Goal: Find specific page/section: Find specific page/section

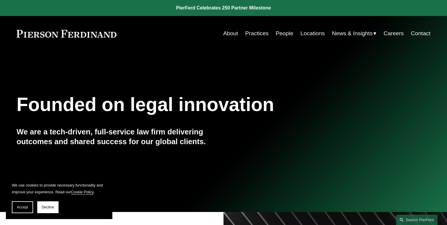
click at [233, 29] on link "About" at bounding box center [230, 33] width 15 height 11
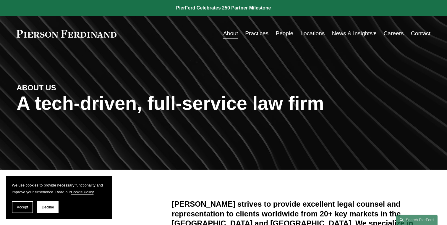
click at [276, 37] on link "People" at bounding box center [285, 33] width 18 height 11
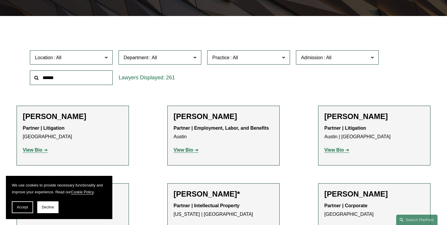
scroll to position [152, 0]
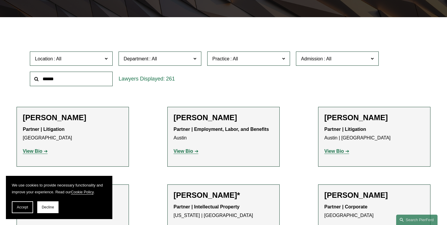
click at [99, 59] on span "Location" at bounding box center [69, 59] width 68 height 8
click at [0, 0] on link "[GEOGRAPHIC_DATA]" at bounding box center [0, 0] width 0 height 0
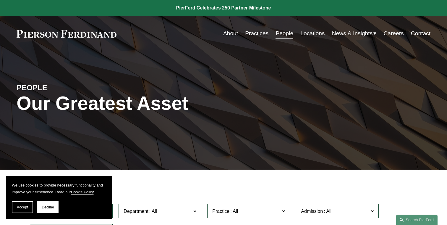
click at [306, 33] on link "Locations" at bounding box center [313, 33] width 24 height 11
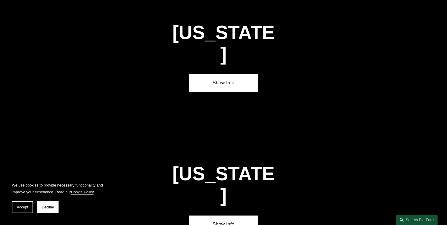
scroll to position [978, 0]
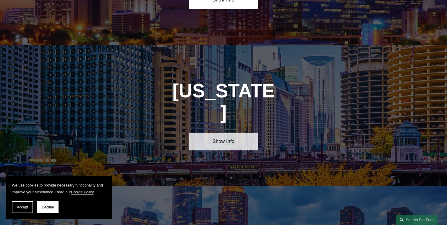
click at [250, 133] on link "Show Info" at bounding box center [223, 142] width 69 height 18
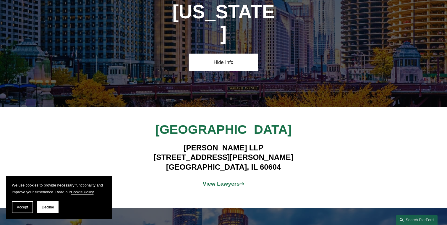
scroll to position [1075, 0]
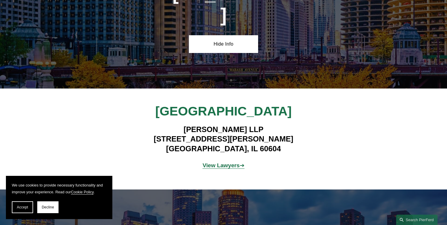
click at [238, 162] on strong "View Lawyers" at bounding box center [221, 165] width 37 height 6
